Goal: Task Accomplishment & Management: Manage account settings

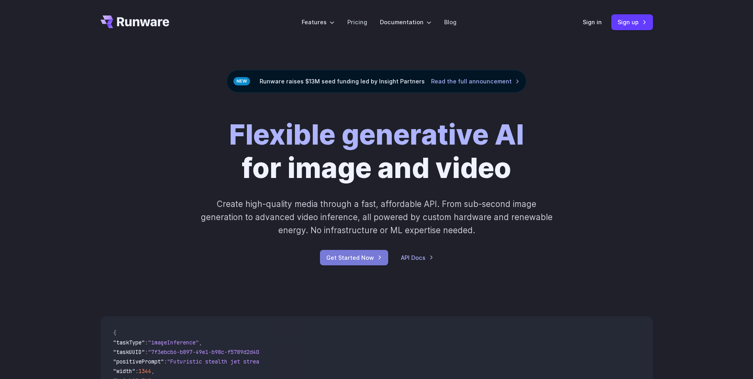
click at [338, 255] on link "Get Started Now" at bounding box center [354, 257] width 68 height 15
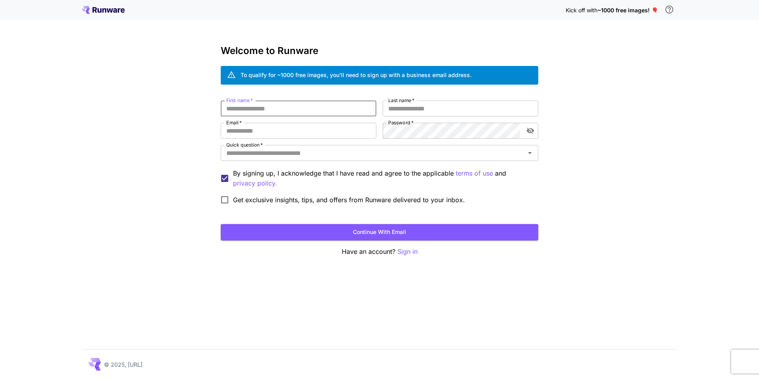
click at [269, 105] on input "First name   *" at bounding box center [299, 108] width 156 height 16
type input "*********"
type input "********"
type input "**********"
click at [520, 131] on div at bounding box center [520, 131] width 0 height 0
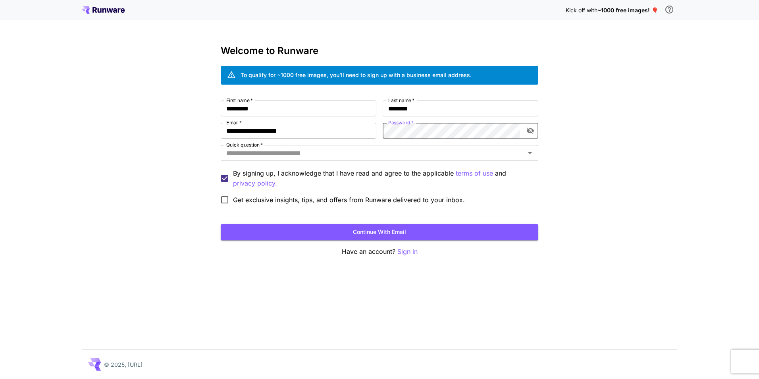
click at [520, 131] on div at bounding box center [520, 131] width 0 height 0
click at [532, 129] on icon "toggle password visibility" at bounding box center [530, 131] width 7 height 6
click at [532, 130] on icon "toggle password visibility" at bounding box center [530, 130] width 7 height 5
click at [520, 131] on div at bounding box center [520, 131] width 0 height 0
click at [271, 232] on button "Continue with email" at bounding box center [380, 232] width 318 height 16
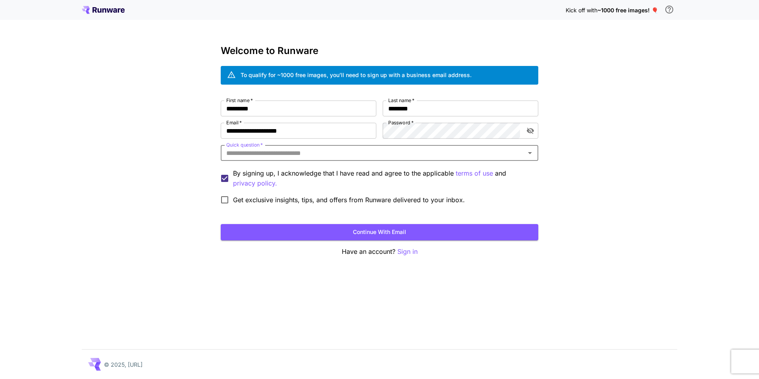
click at [369, 155] on input "Quick question   *" at bounding box center [373, 152] width 300 height 11
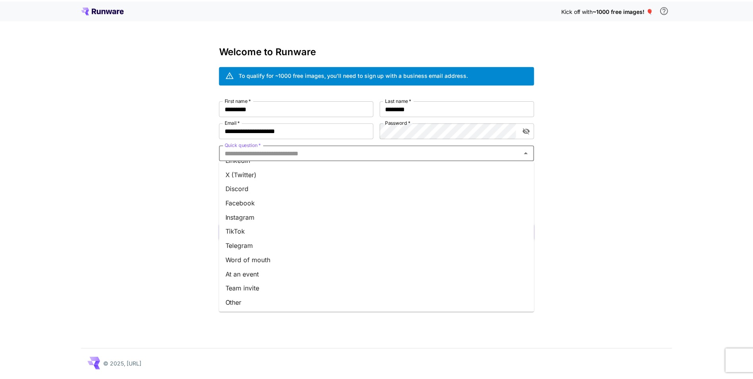
scroll to position [69, 0]
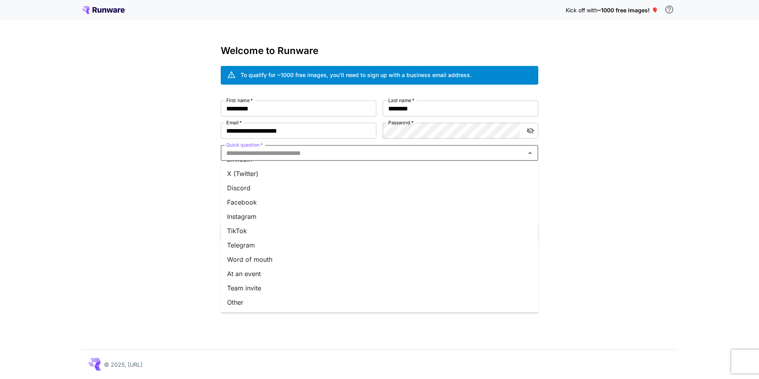
click at [290, 301] on li "Other" at bounding box center [380, 302] width 318 height 14
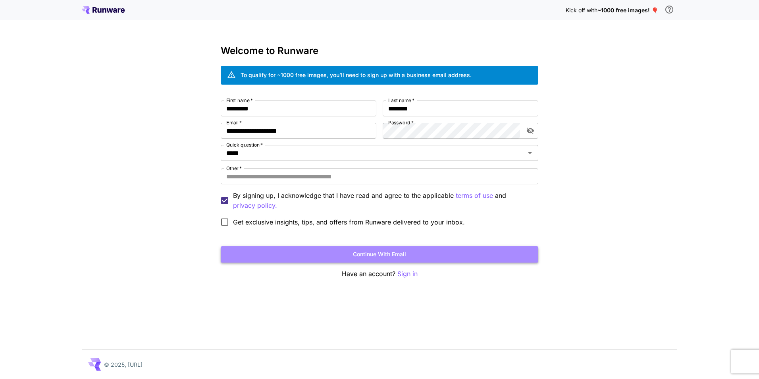
click at [300, 251] on button "Continue with email" at bounding box center [380, 254] width 318 height 16
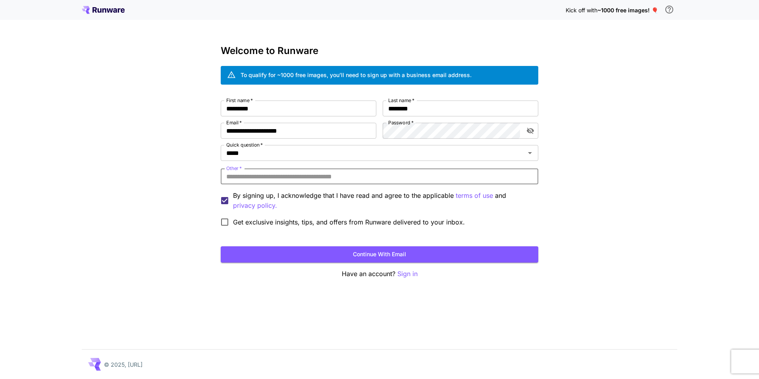
click at [316, 174] on input "Other   *" at bounding box center [380, 176] width 318 height 16
type input "*******"
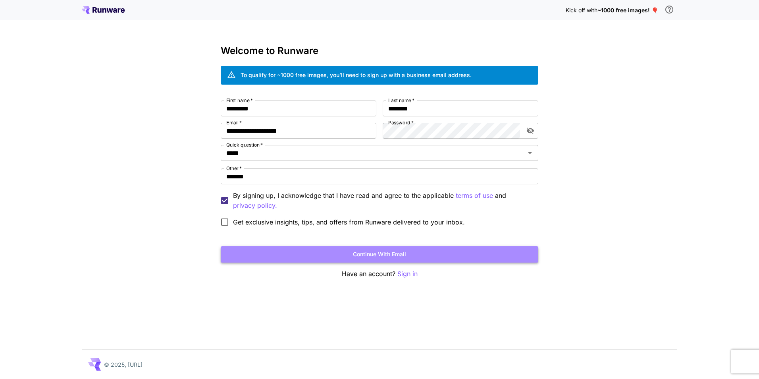
click at [295, 261] on button "Continue with email" at bounding box center [380, 254] width 318 height 16
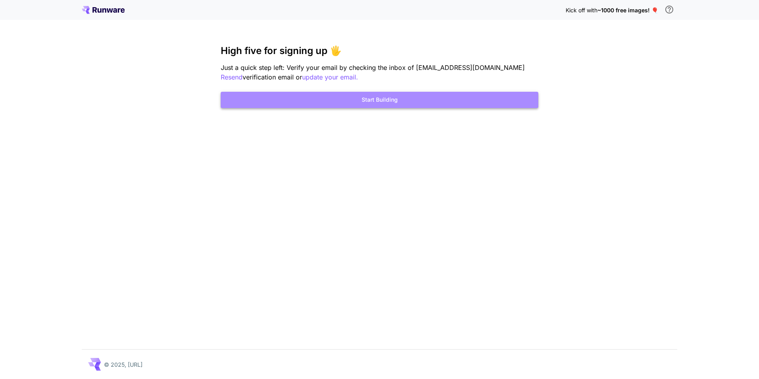
click at [329, 103] on button "Start Building" at bounding box center [380, 100] width 318 height 16
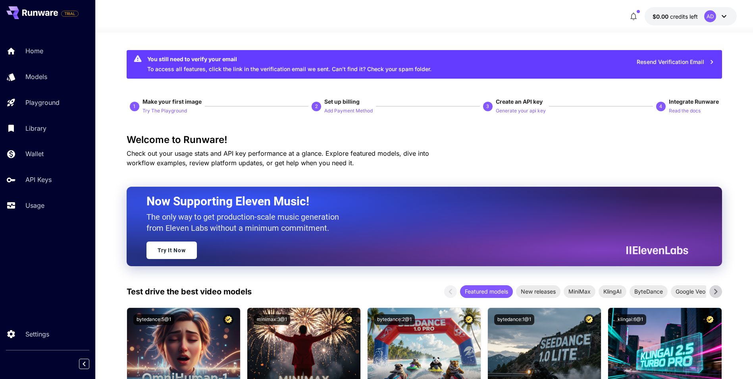
click at [196, 148] on p "Check out your usage stats and API key performance at a glance. Explore feature…" at bounding box center [292, 157] width 330 height 19
click at [54, 56] on link "Home" at bounding box center [47, 50] width 95 height 19
click at [52, 89] on div "Home Models Playground Library Wallet API Keys Usage" at bounding box center [47, 127] width 95 height 173
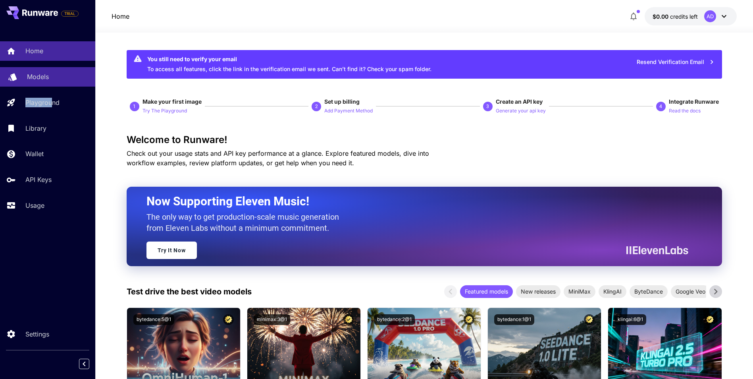
drag, startPoint x: 52, startPoint y: 89, endPoint x: 44, endPoint y: 78, distance: 13.8
click at [44, 77] on p "Models" at bounding box center [38, 77] width 22 height 10
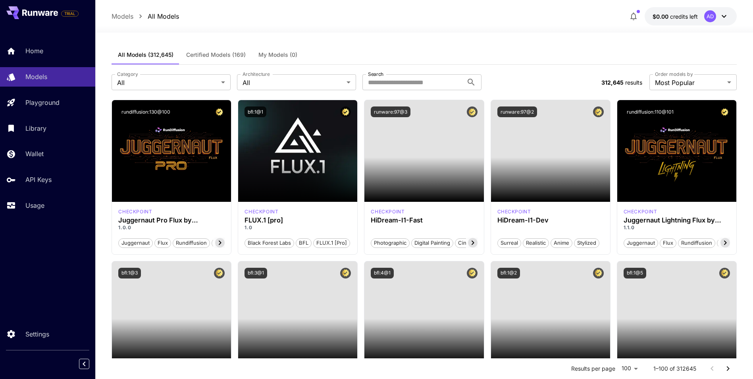
click at [53, 62] on div "Home Models Playground Library Wallet API Keys Usage" at bounding box center [47, 127] width 95 height 173
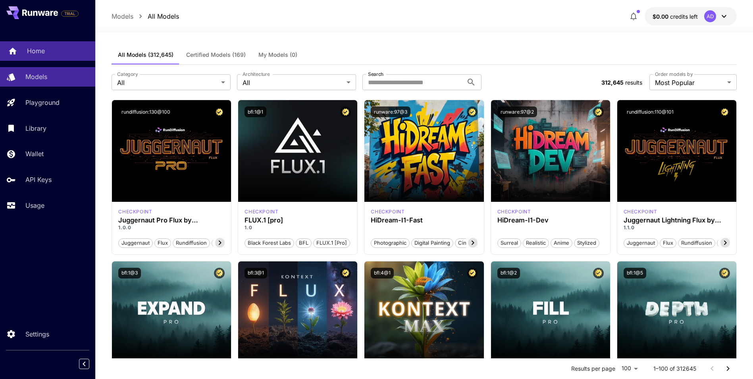
click at [54, 53] on div "Home" at bounding box center [58, 51] width 62 height 10
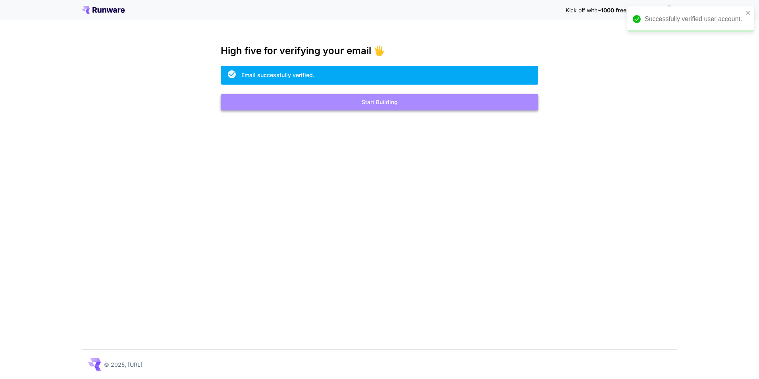
click at [331, 96] on button "Start Building" at bounding box center [380, 102] width 318 height 16
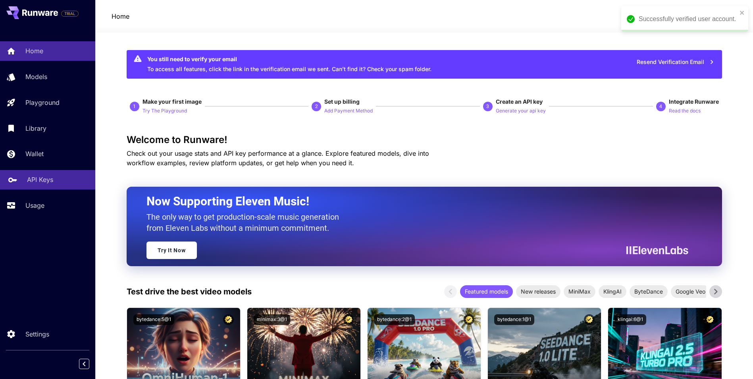
click at [52, 185] on link "API Keys" at bounding box center [47, 179] width 95 height 19
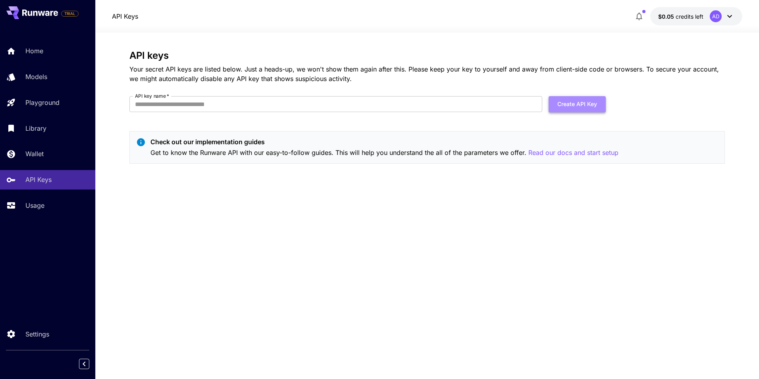
click at [577, 106] on button "Create API Key" at bounding box center [576, 104] width 57 height 16
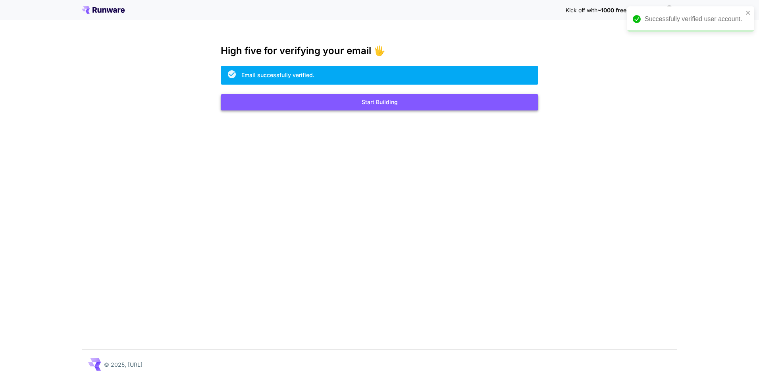
click at [363, 109] on button "Start Building" at bounding box center [380, 102] width 318 height 16
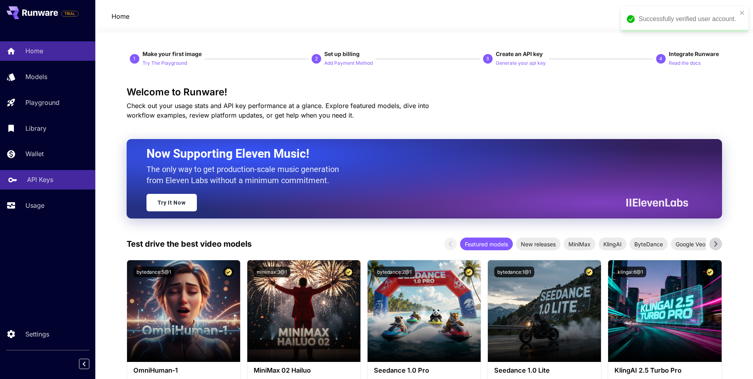
click at [33, 178] on p "API Keys" at bounding box center [40, 180] width 26 height 10
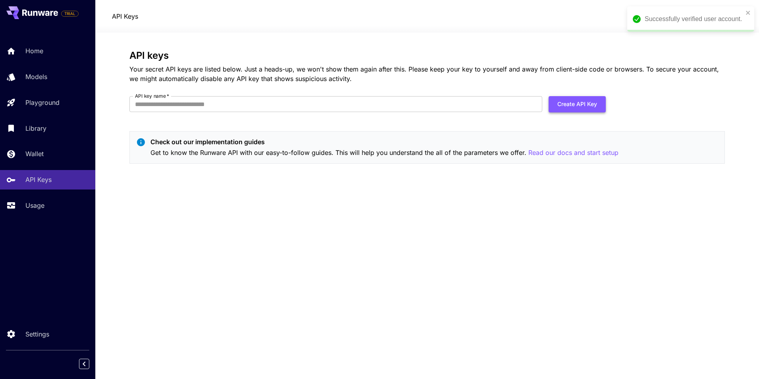
click at [587, 101] on button "Create API Key" at bounding box center [576, 104] width 57 height 16
type input "**********"
click at [582, 108] on button "Create API Key" at bounding box center [576, 104] width 57 height 16
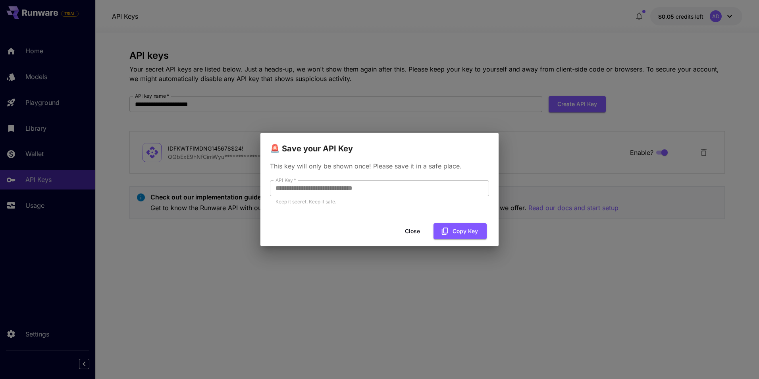
click at [308, 236] on div "Close Copy Key" at bounding box center [379, 231] width 238 height 23
click at [453, 227] on button "Copy Key" at bounding box center [459, 231] width 53 height 16
click at [332, 202] on p "Keep it secret. Keep it safe." at bounding box center [379, 202] width 208 height 8
click at [446, 231] on icon "button" at bounding box center [445, 231] width 9 height 9
click at [423, 234] on button "Close" at bounding box center [419, 231] width 36 height 16
